Goal: Task Accomplishment & Management: Manage account settings

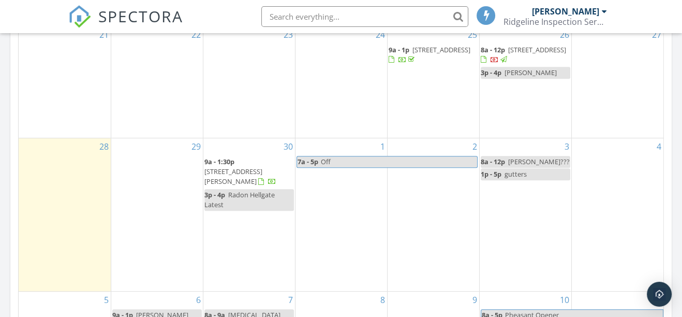
scroll to position [958, 698]
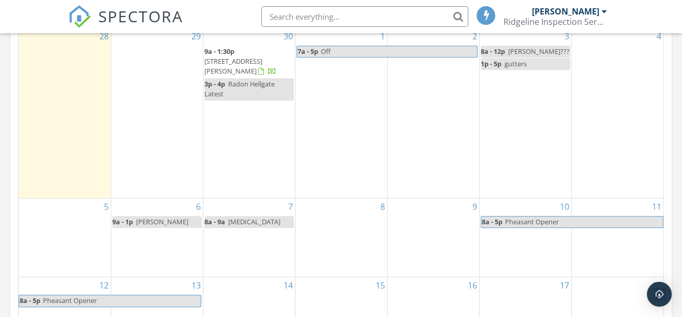
scroll to position [423, 0]
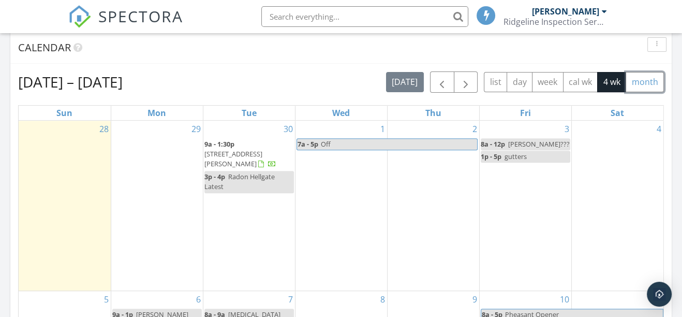
click at [639, 81] on button "month" at bounding box center [645, 82] width 38 height 20
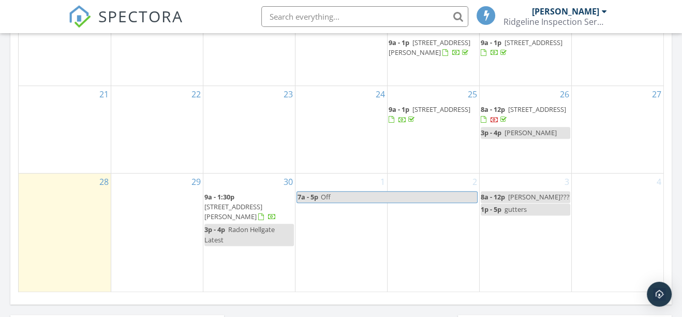
scroll to position [658, 0]
click at [512, 114] on span "[STREET_ADDRESS]" at bounding box center [537, 109] width 58 height 9
